Goal: Information Seeking & Learning: Learn about a topic

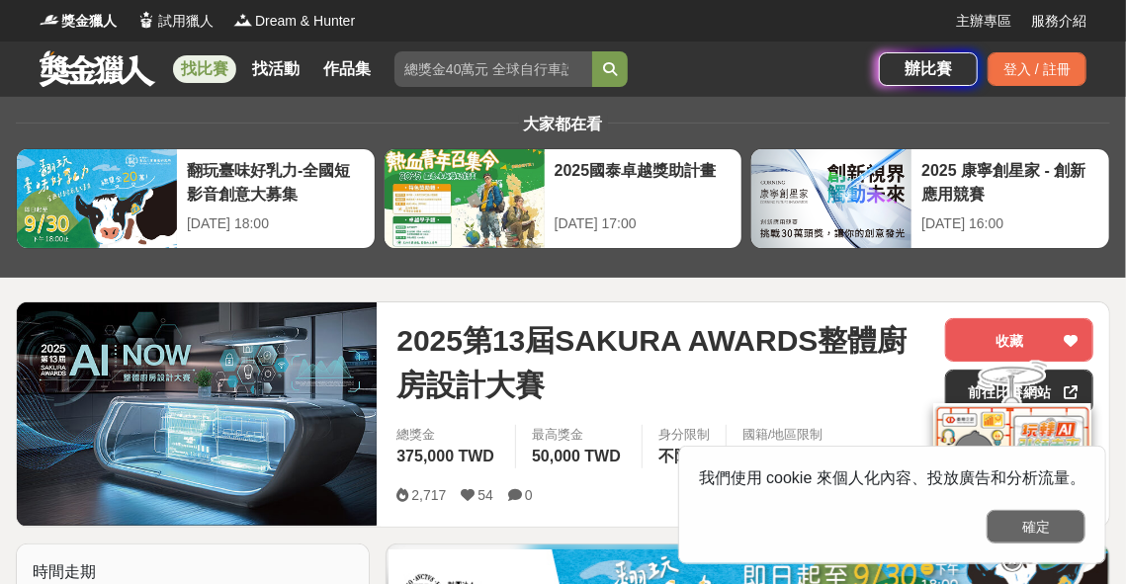
click at [1026, 523] on button "確定" at bounding box center [1035, 527] width 99 height 34
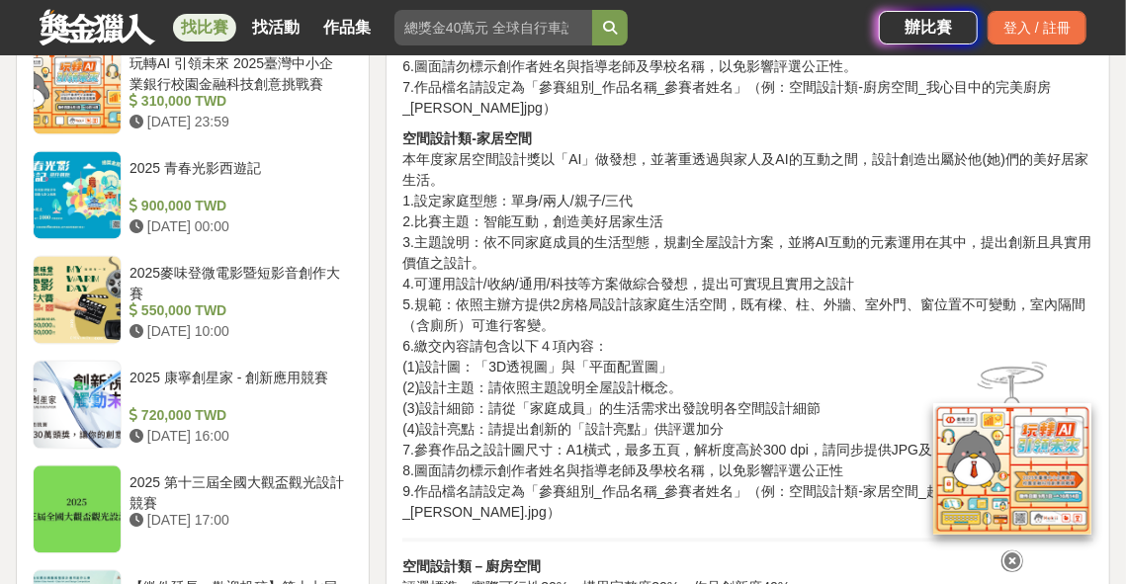
scroll to position [1230, 0]
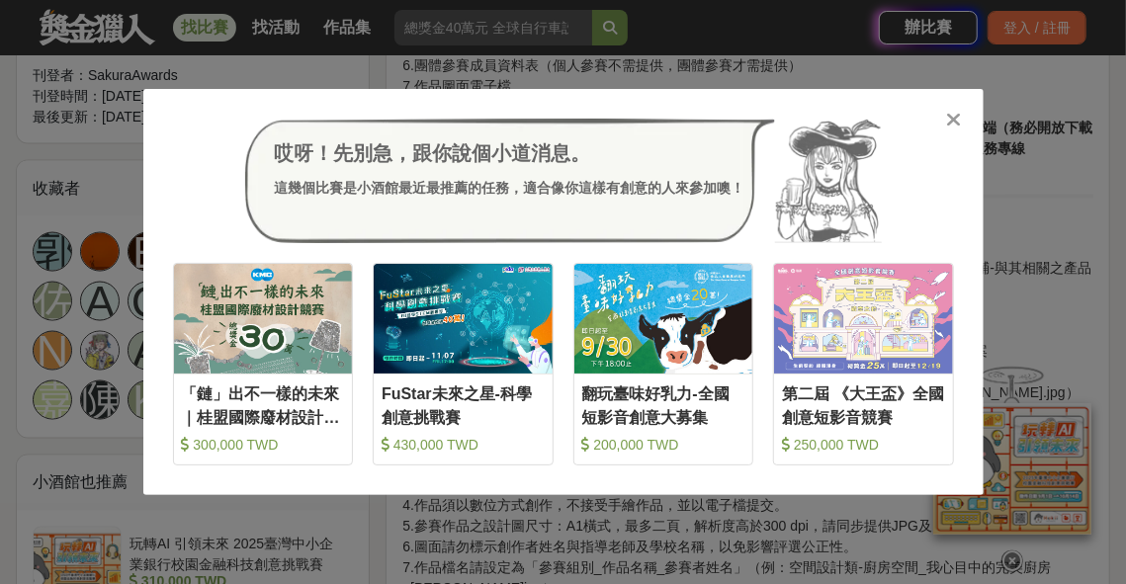
click at [956, 116] on icon at bounding box center [953, 120] width 15 height 20
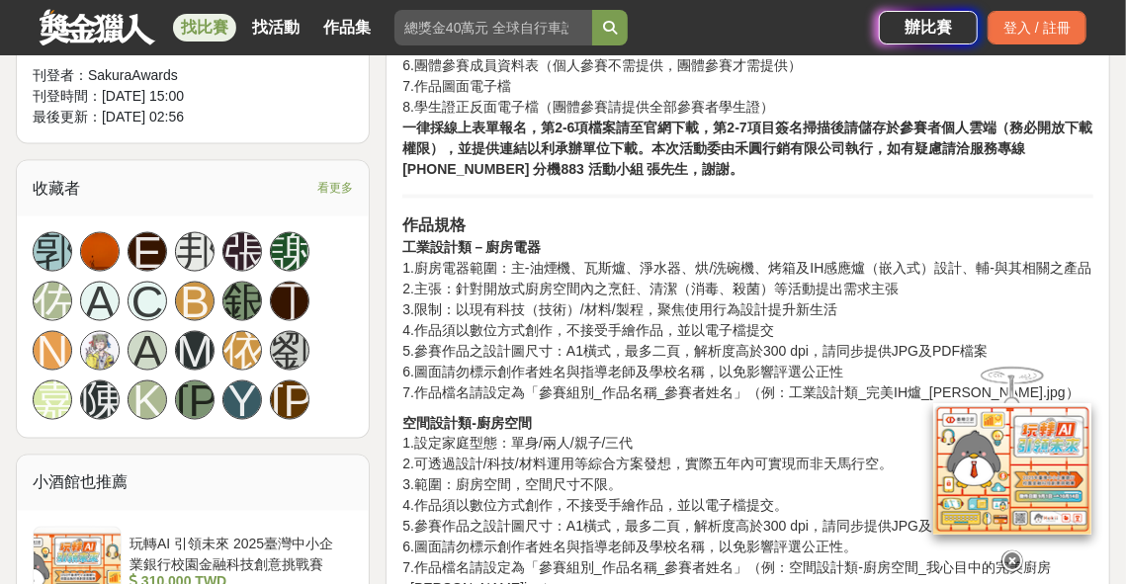
drag, startPoint x: 1008, startPoint y: 550, endPoint x: 1009, endPoint y: 540, distance: 9.9
click at [1009, 551] on icon at bounding box center [1012, 562] width 22 height 22
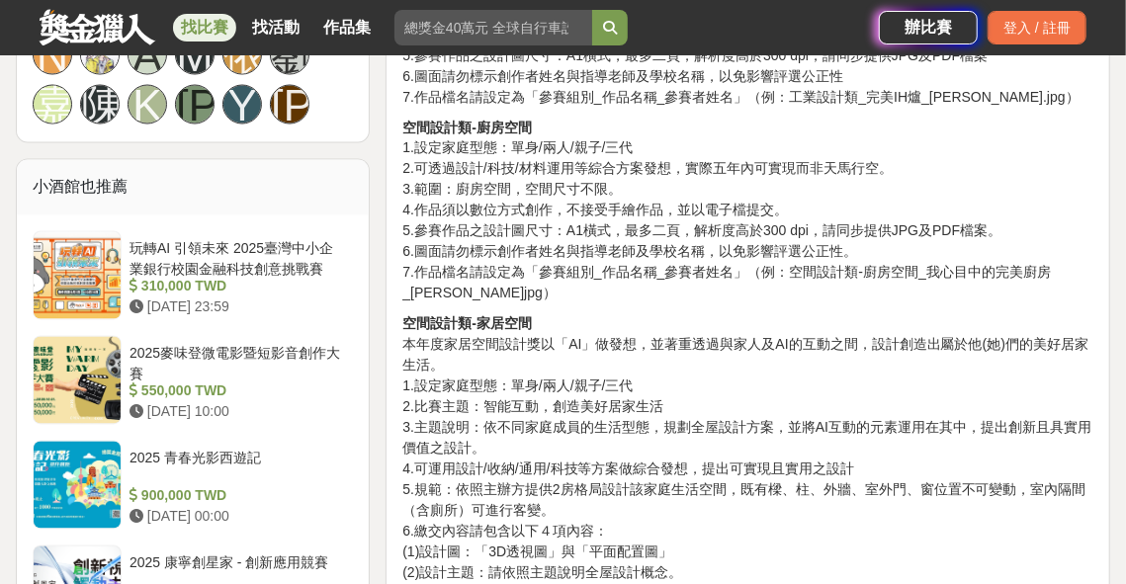
scroll to position [835, 0]
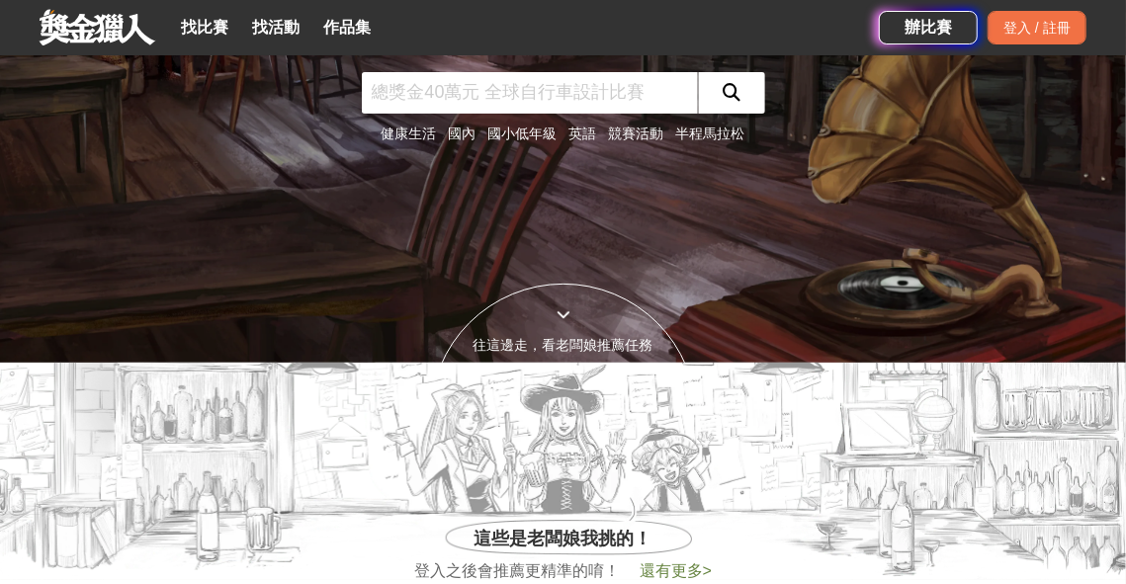
scroll to position [494, 0]
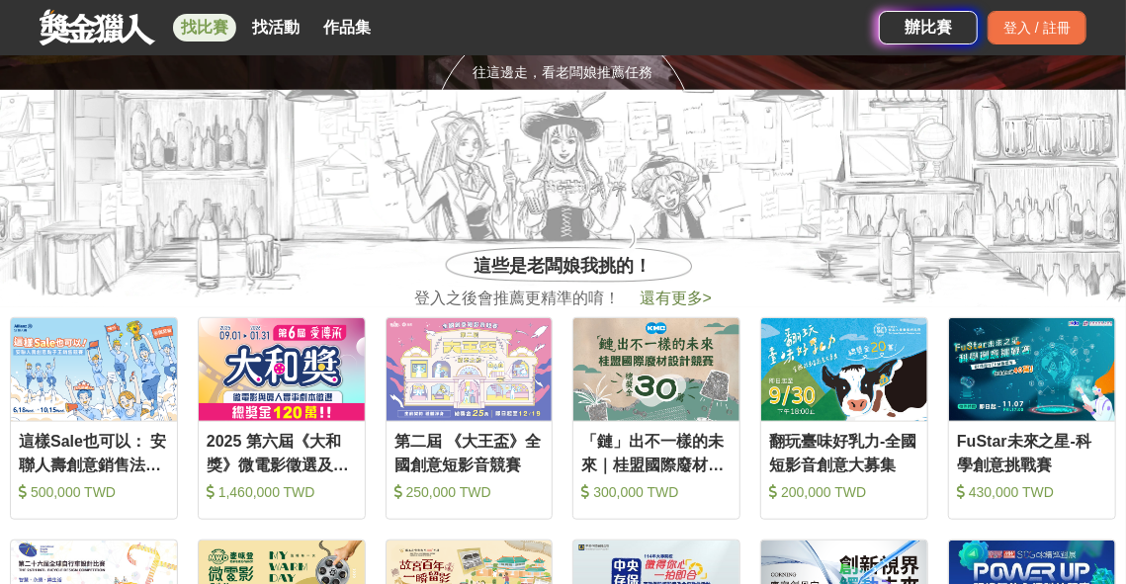
click at [204, 16] on link "找比賽" at bounding box center [204, 28] width 63 height 28
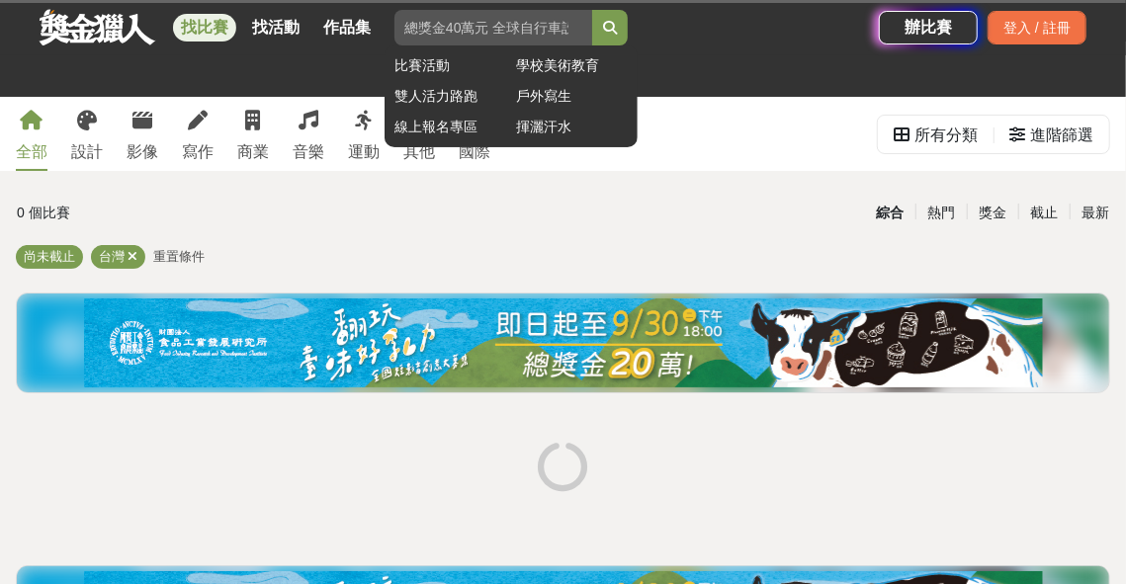
click at [532, 30] on input "search" at bounding box center [493, 28] width 198 height 36
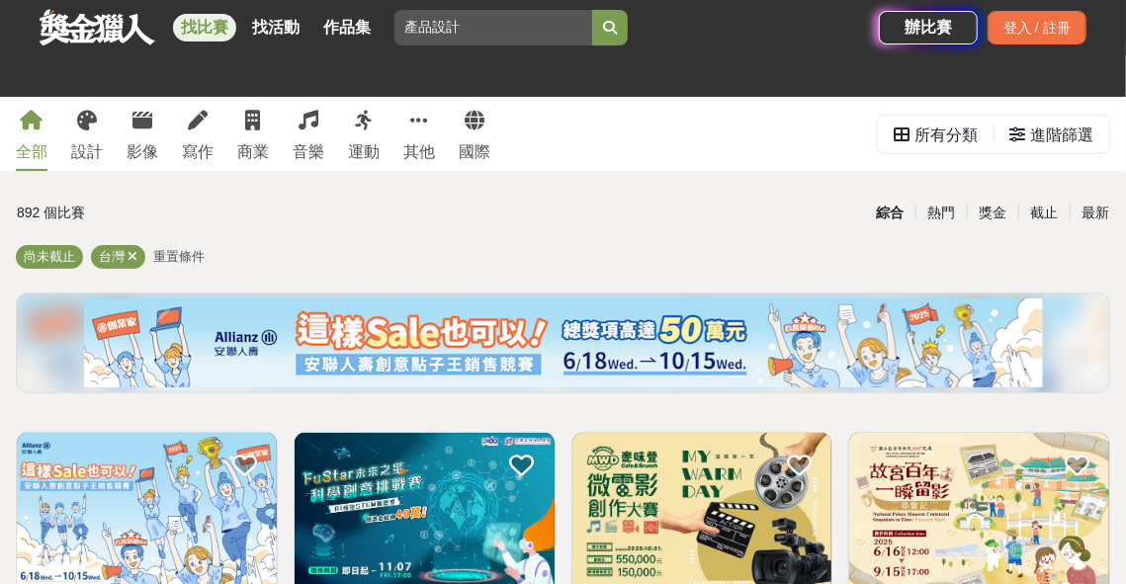
type input "產品設計"
click at [592, 10] on button "submit" at bounding box center [610, 28] width 36 height 36
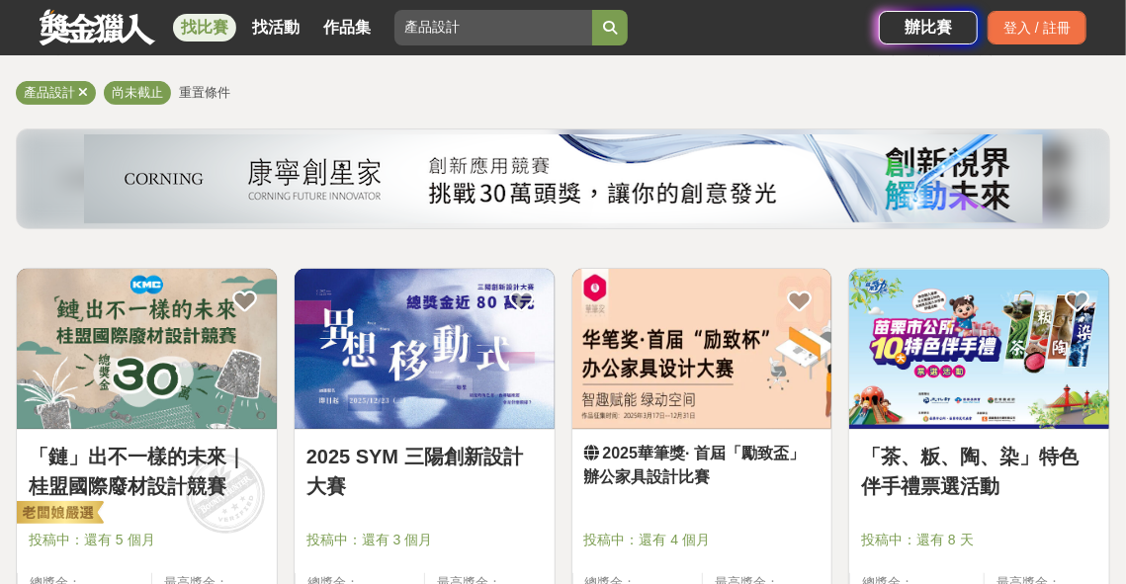
scroll to position [198, 0]
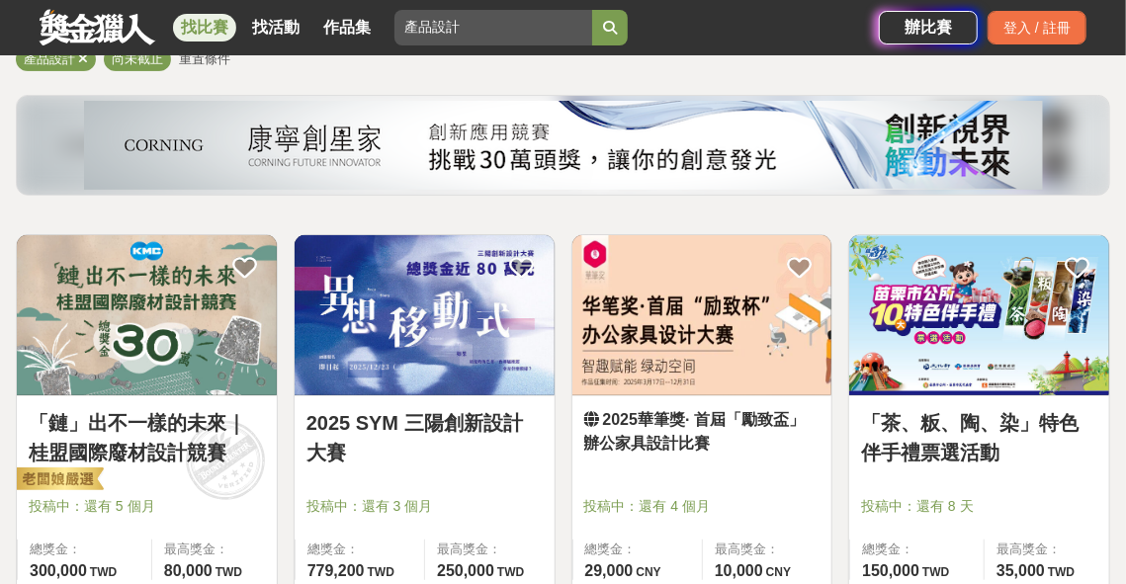
click at [727, 328] on img at bounding box center [702, 315] width 260 height 160
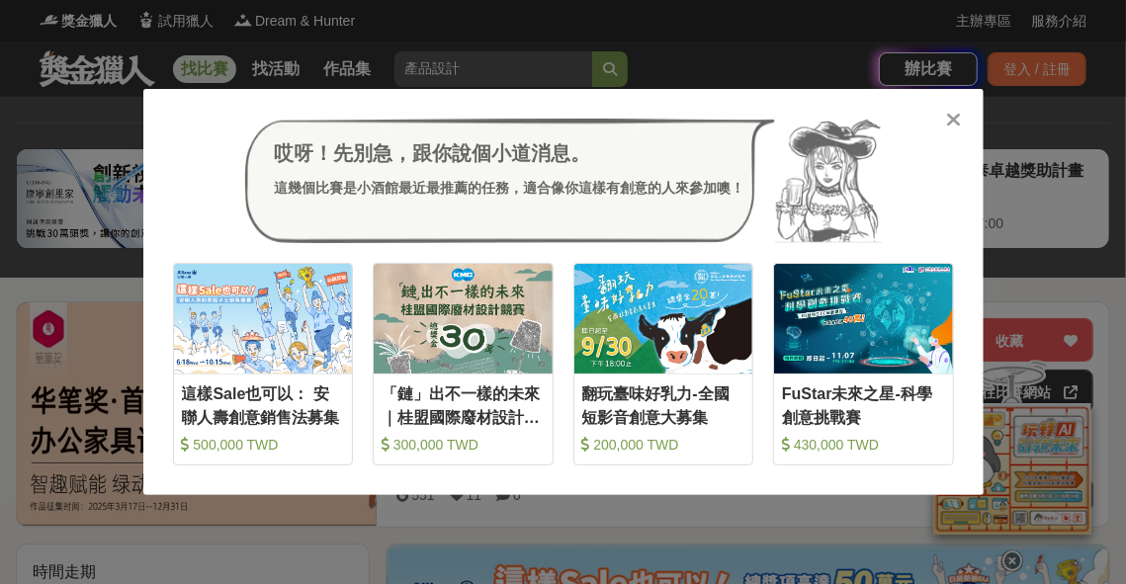
click at [939, 115] on div "哎呀！先別急，跟你說個小道消息。 這幾個比賽是小酒館最近最推薦的任務，適合像你這樣有創意的人來參加噢！ 收藏 這樣Sale也可以： 安聯人壽創意銷售法募集 5…" at bounding box center [563, 292] width 840 height 406
click at [946, 120] on icon at bounding box center [953, 120] width 15 height 20
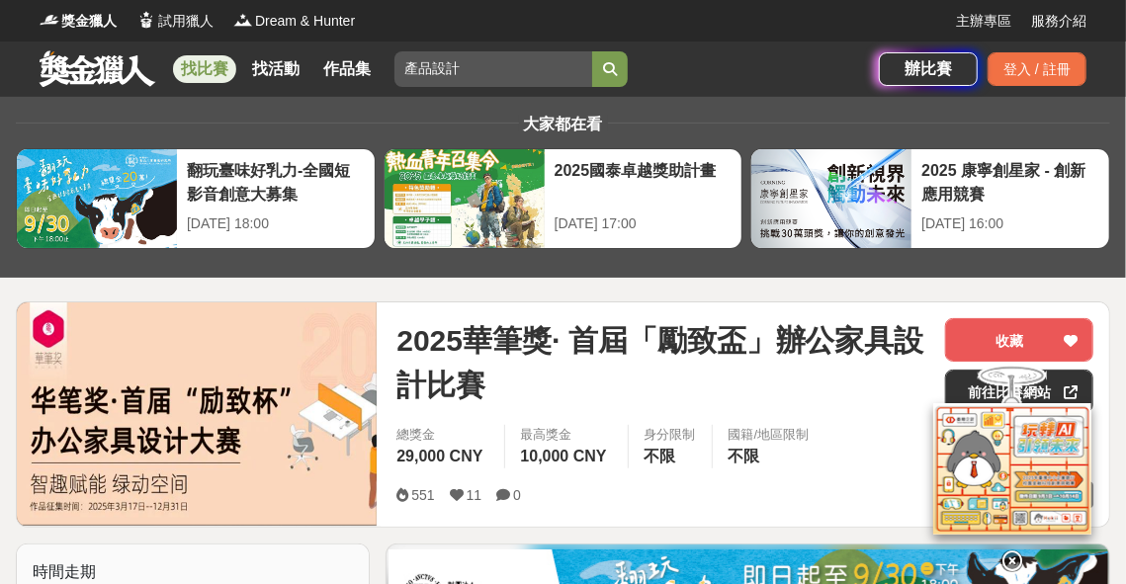
click at [1016, 551] on icon at bounding box center [1012, 562] width 22 height 22
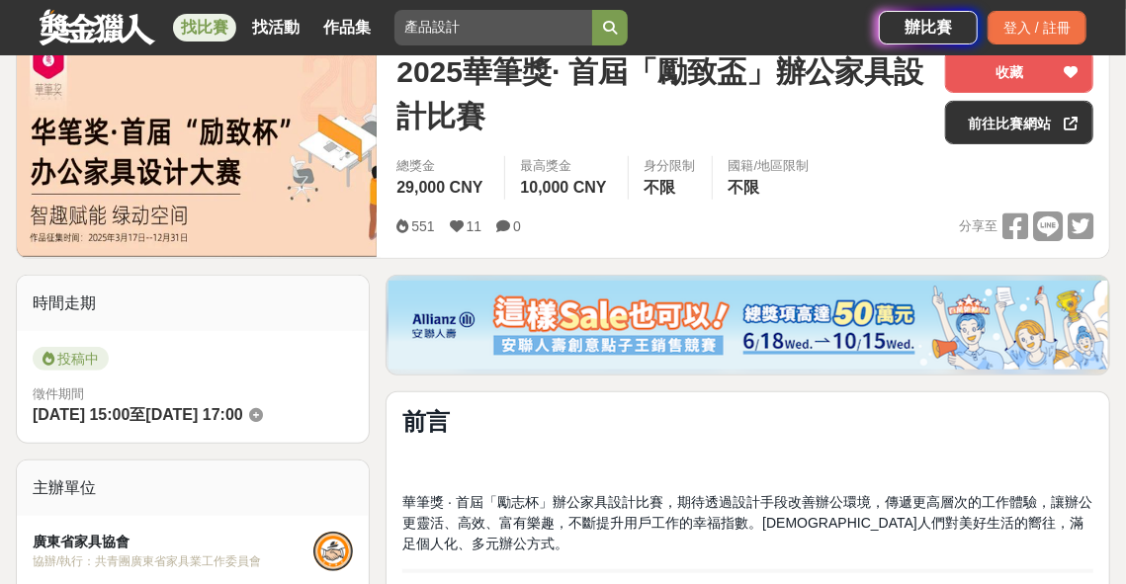
scroll to position [297, 0]
